Goal: Task Accomplishment & Management: Manage account settings

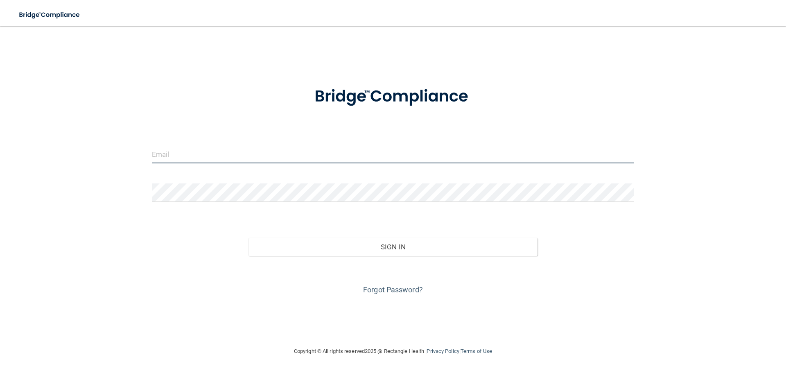
click at [170, 150] on input "email" at bounding box center [393, 154] width 482 height 18
type input "[EMAIL_ADDRESS][DOMAIN_NAME]"
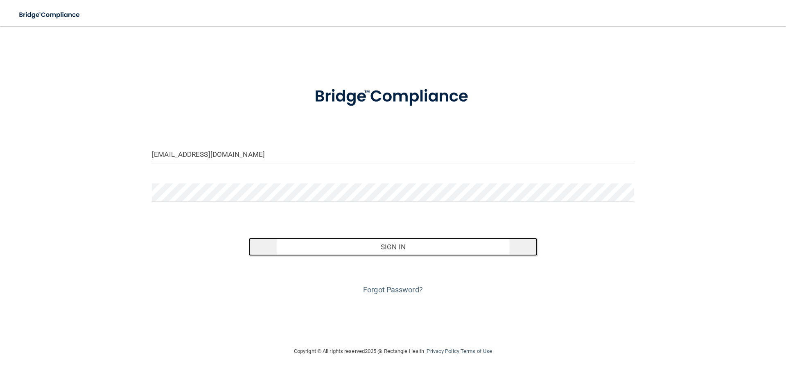
click at [390, 242] on button "Sign In" at bounding box center [394, 247] width 290 height 18
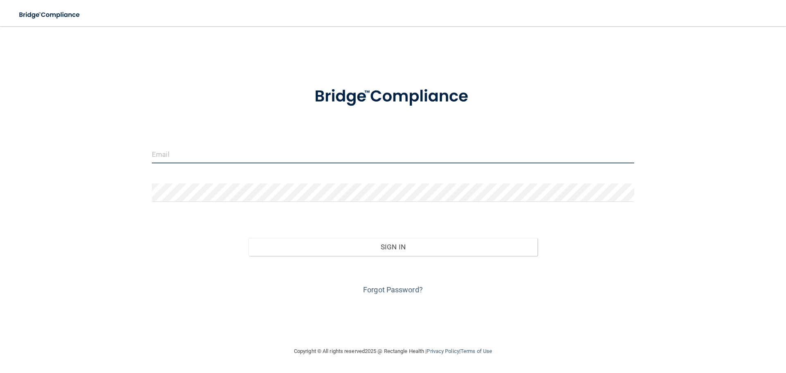
click at [177, 153] on input "email" at bounding box center [393, 154] width 482 height 18
click at [208, 247] on div "Sign In" at bounding box center [393, 239] width 495 height 34
click at [185, 157] on input "email" at bounding box center [393, 154] width 482 height 18
type input "[EMAIL_ADDRESS][DOMAIN_NAME]"
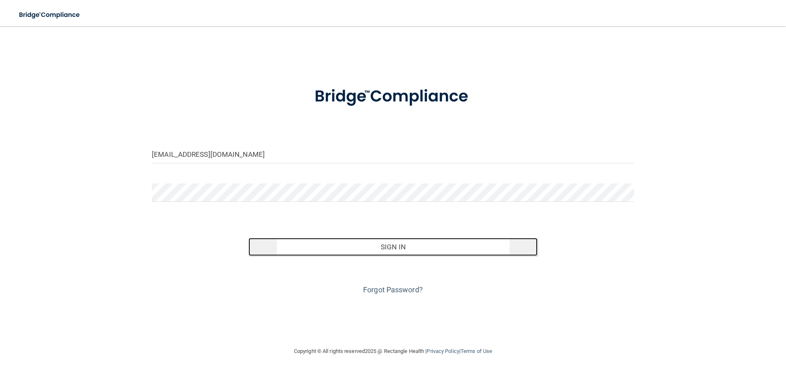
click at [419, 247] on button "Sign In" at bounding box center [394, 247] width 290 height 18
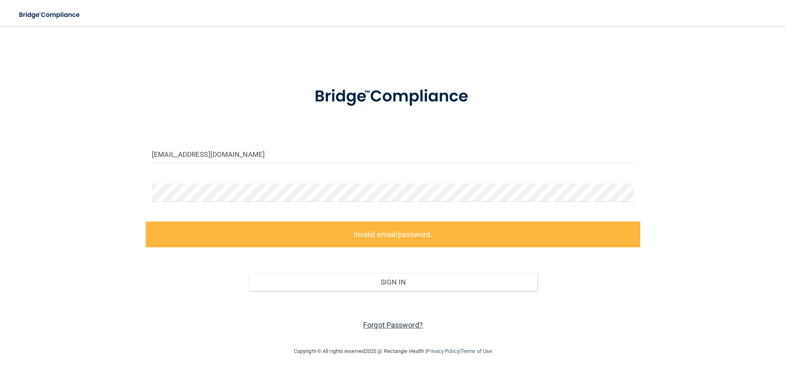
click at [399, 325] on link "Forgot Password?" at bounding box center [393, 325] width 60 height 9
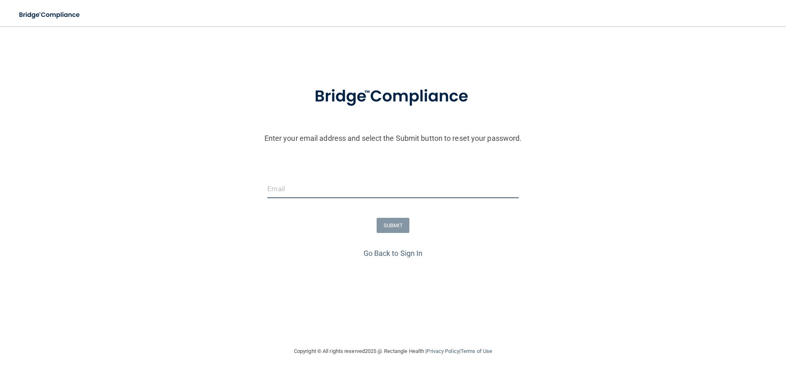
click at [296, 193] on input "email" at bounding box center [392, 189] width 251 height 18
type input "[EMAIL_ADDRESS][DOMAIN_NAME]"
click at [404, 222] on button "SUBMIT" at bounding box center [393, 225] width 33 height 15
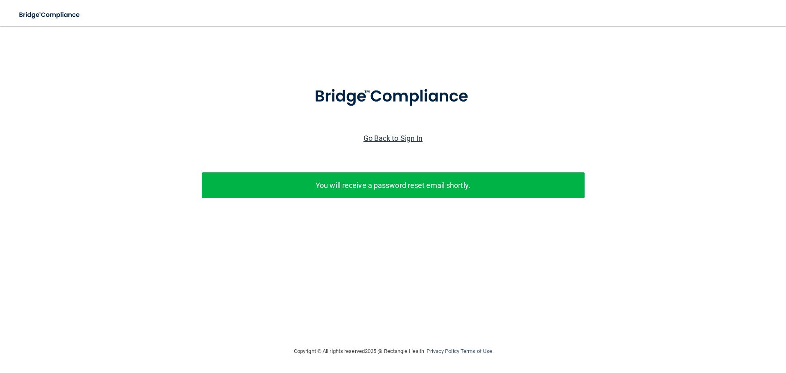
click at [405, 140] on link "Go Back to Sign In" at bounding box center [393, 138] width 59 height 9
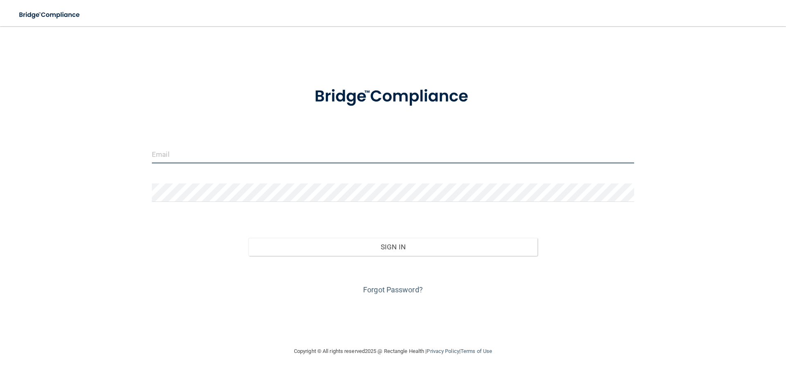
click at [192, 151] on input "email" at bounding box center [393, 154] width 482 height 18
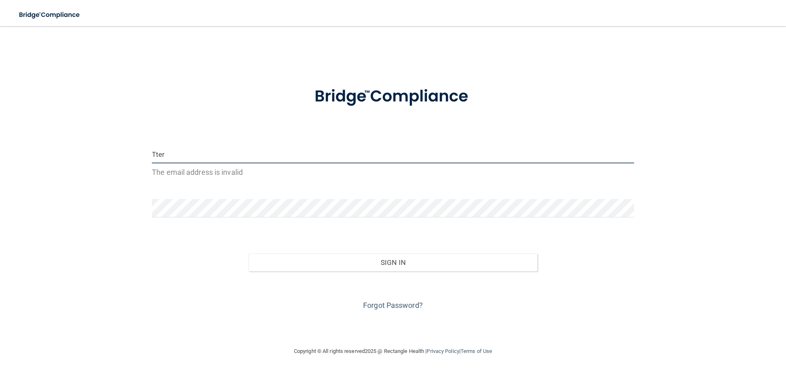
type input "[EMAIL_ADDRESS][DOMAIN_NAME]"
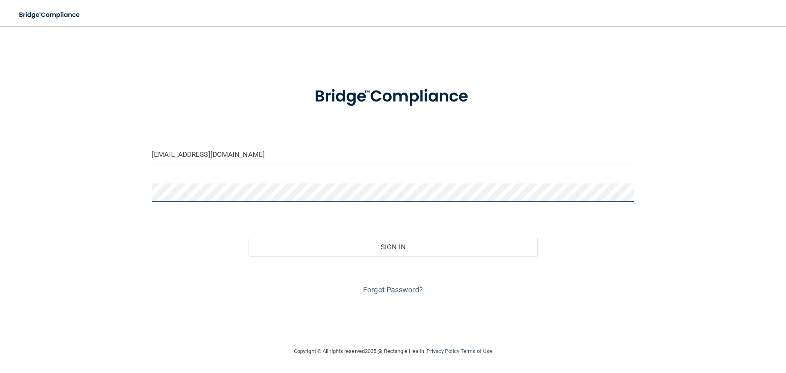
click at [27, 183] on div "Tterri43@yahoo.com Invalid email/password. You don't have permission to access …" at bounding box center [393, 186] width 754 height 304
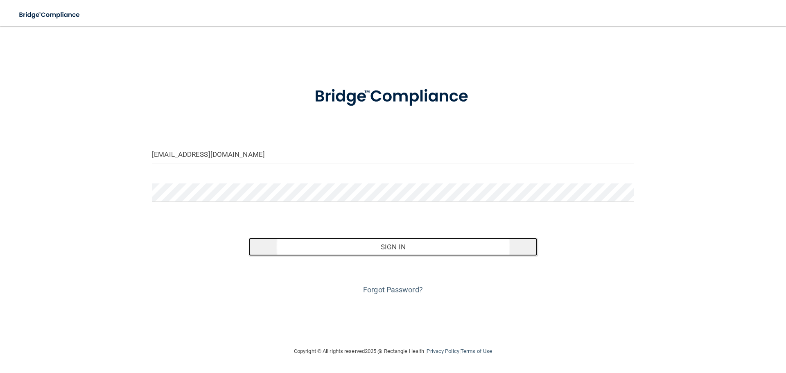
click at [399, 252] on button "Sign In" at bounding box center [394, 247] width 290 height 18
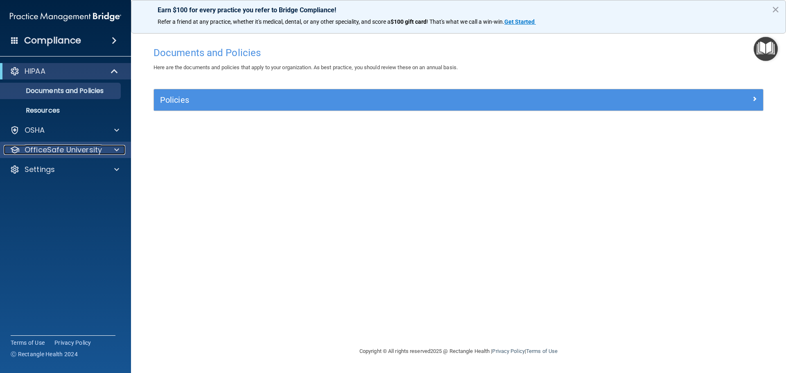
click at [70, 146] on p "OfficeSafe University" at bounding box center [63, 150] width 77 height 10
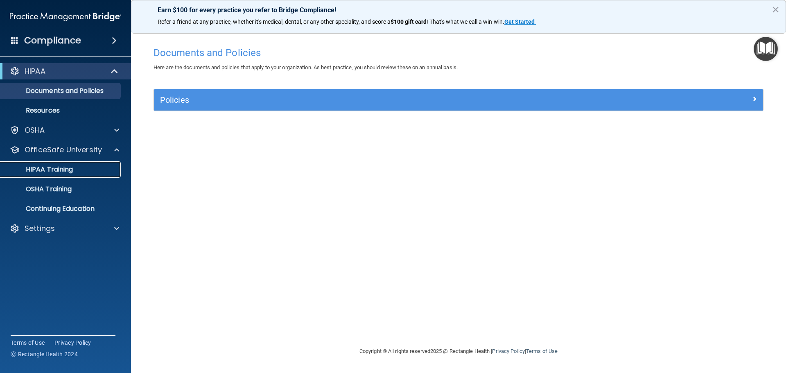
click at [28, 168] on p "HIPAA Training" at bounding box center [39, 169] width 68 height 8
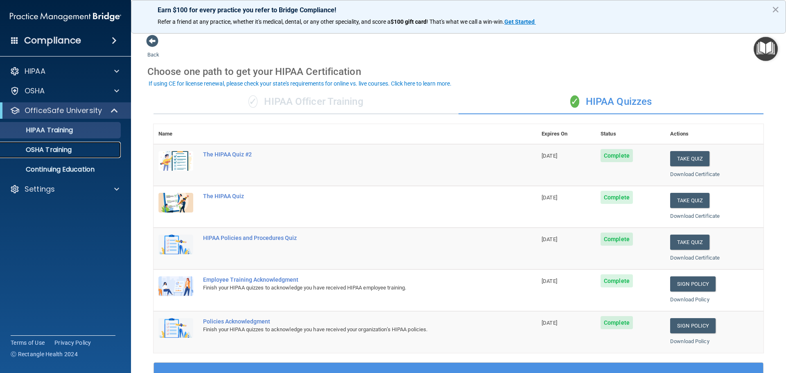
click at [58, 151] on p "OSHA Training" at bounding box center [38, 150] width 66 height 8
